Goal: Find specific page/section: Find specific page/section

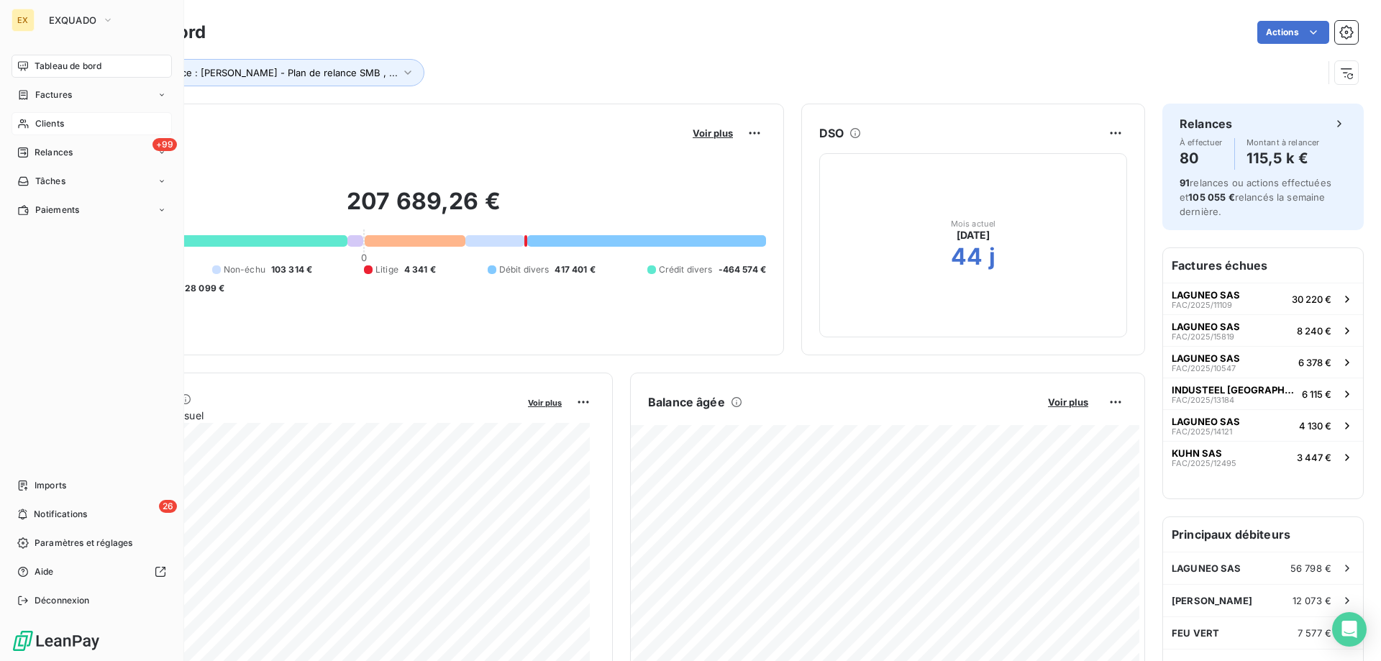
click at [32, 122] on div "Clients" at bounding box center [92, 123] width 160 height 23
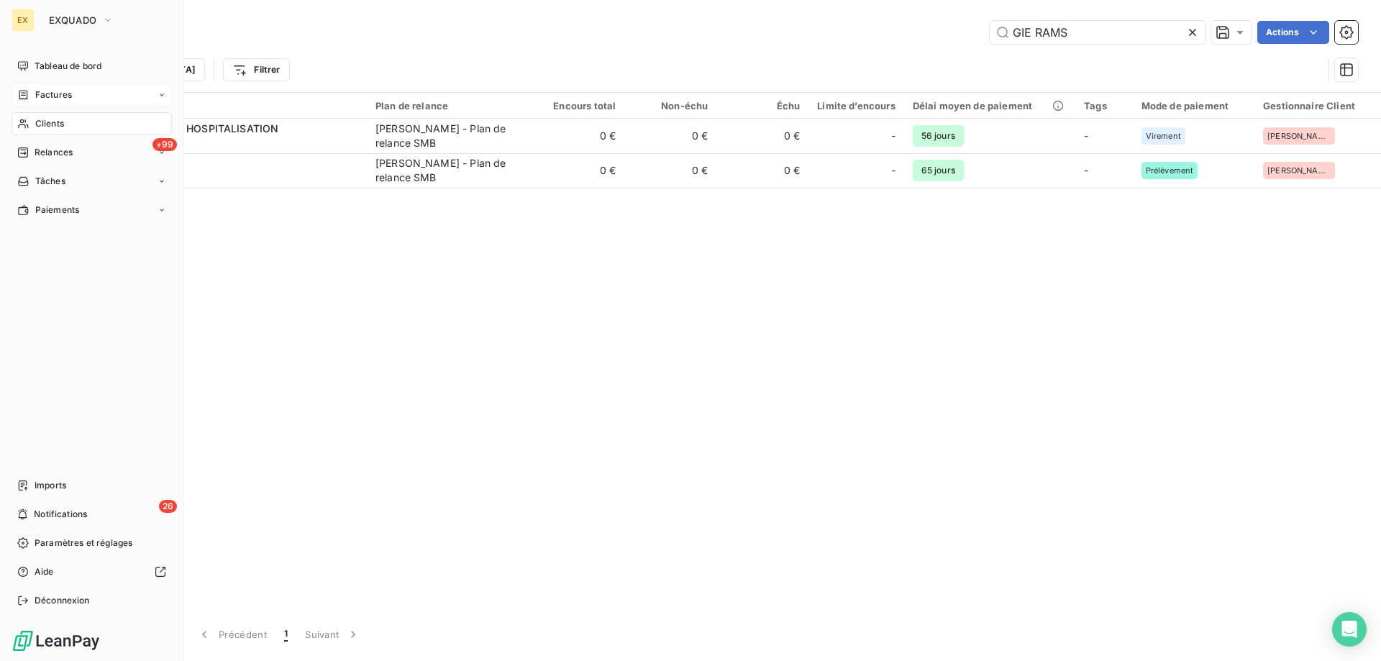
click at [44, 96] on span "Factures" at bounding box center [53, 94] width 37 height 13
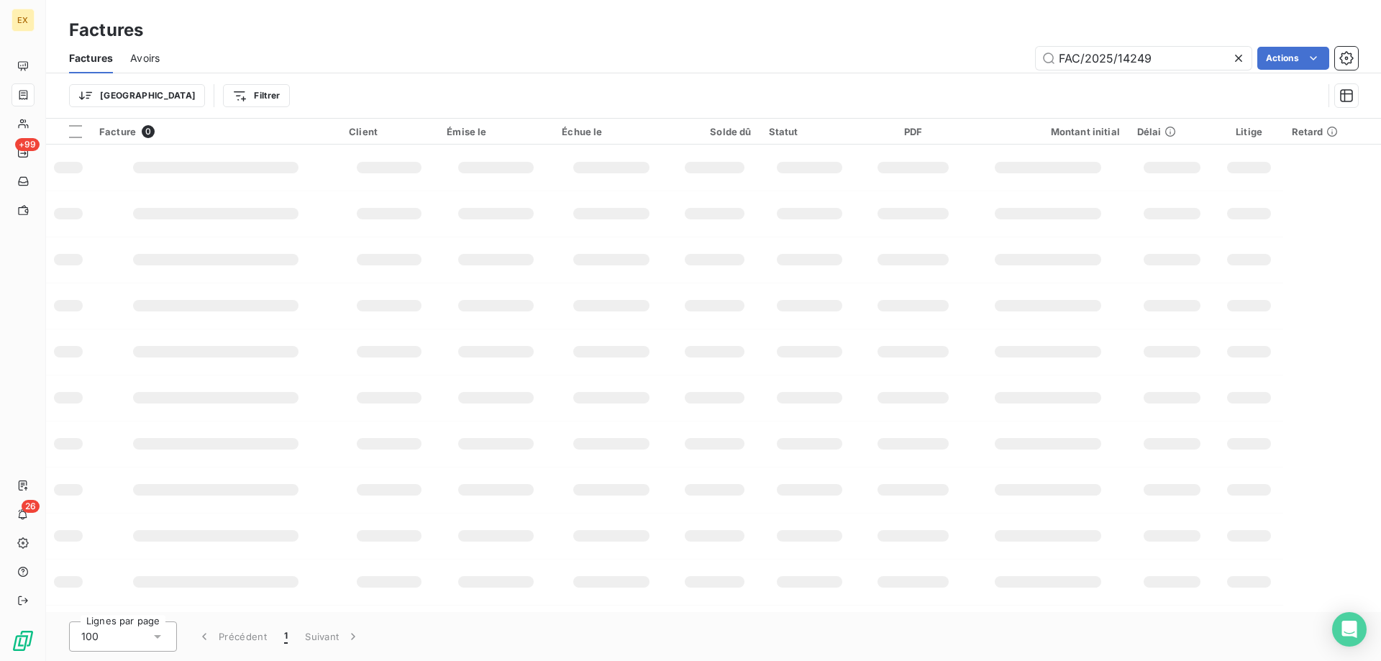
drag, startPoint x: 1179, startPoint y: 66, endPoint x: 971, endPoint y: 78, distance: 208.2
click at [971, 78] on div "Factures Avoirs FAC/2025/14249 Actions Trier Filtrer" at bounding box center [713, 80] width 1335 height 75
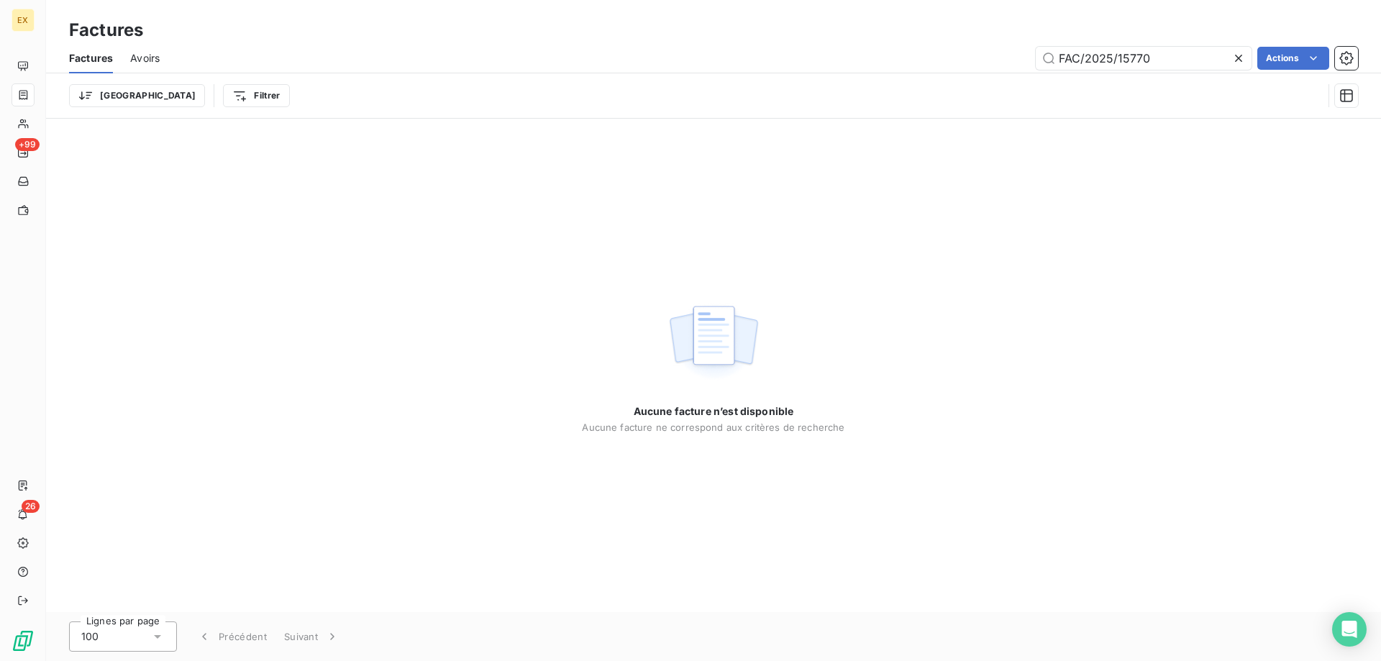
drag, startPoint x: 1061, startPoint y: 55, endPoint x: 1010, endPoint y: 45, distance: 52.6
click at [1014, 45] on div "Factures Avoirs FAC/2025/15770 Actions" at bounding box center [713, 58] width 1335 height 30
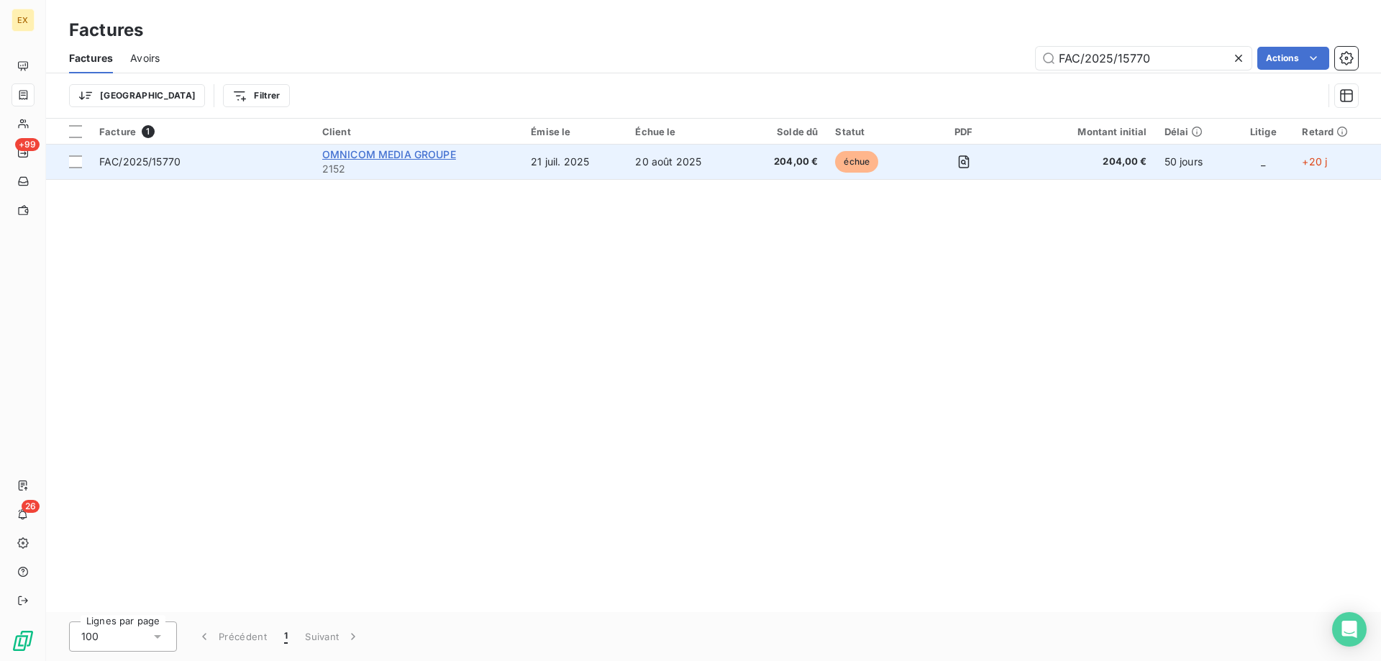
type input "FAC/2025/15770"
click at [401, 148] on span "OMNICOM MEDIA GROUPE" at bounding box center [389, 154] width 134 height 12
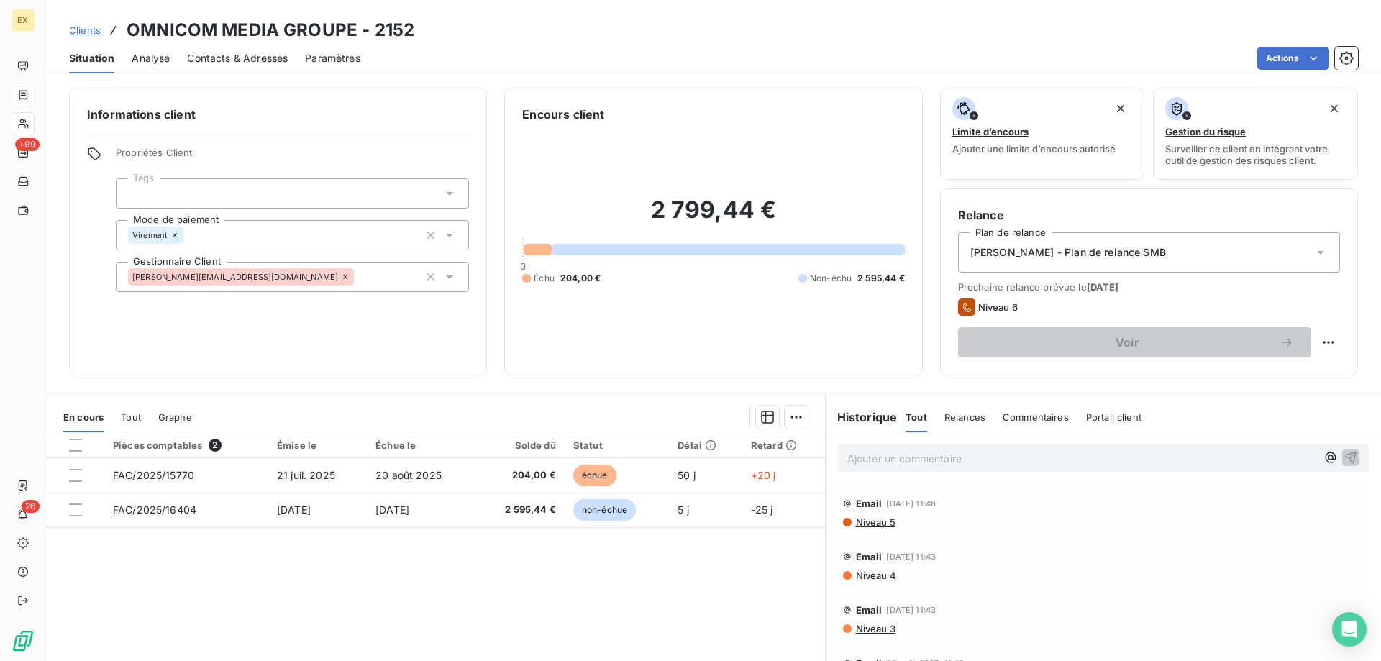
click at [969, 463] on p "Ajouter un commentaire ﻿" at bounding box center [1081, 458] width 469 height 18
